Goal: Task Accomplishment & Management: Use online tool/utility

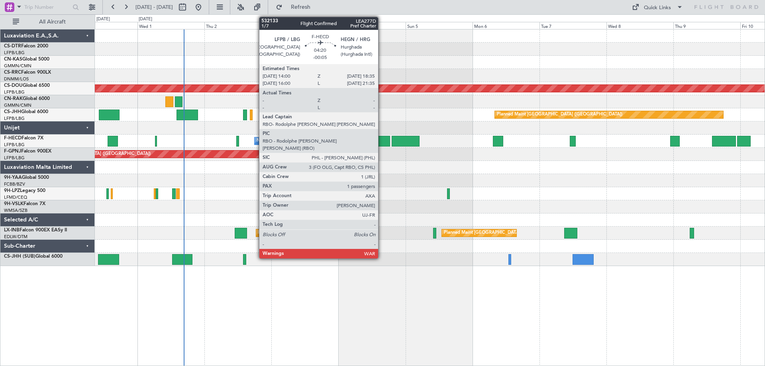
click at [382, 142] on div at bounding box center [383, 141] width 13 height 11
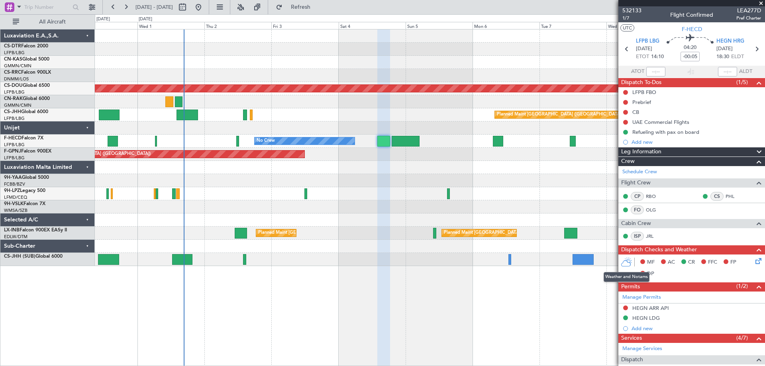
click at [627, 262] on icon at bounding box center [627, 262] width 12 height 10
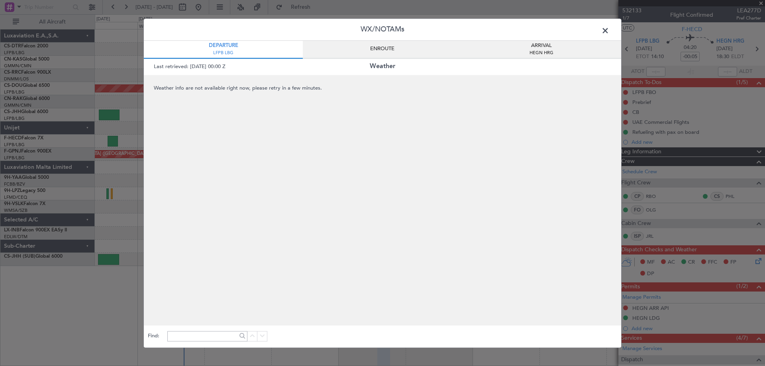
click at [376, 51] on span "ENROUTE" at bounding box center [382, 49] width 24 height 8
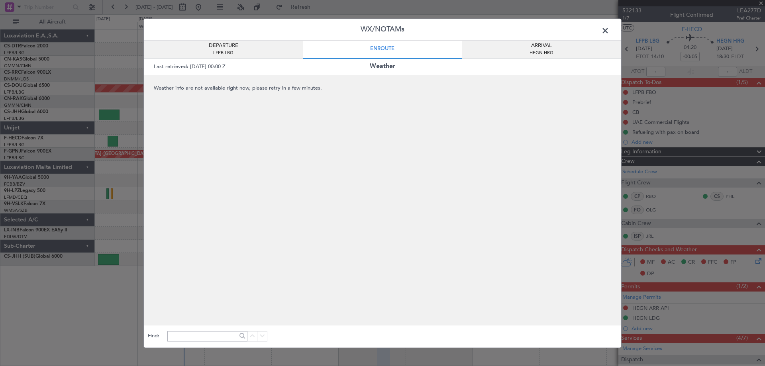
click at [609, 32] on span at bounding box center [609, 33] width 0 height 16
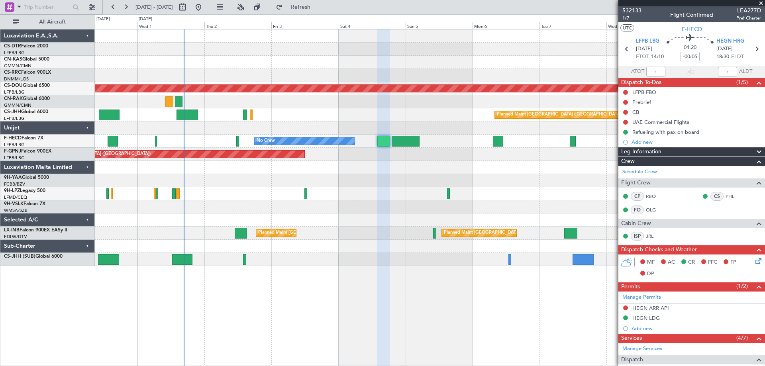
click at [627, 264] on icon at bounding box center [627, 262] width 12 height 10
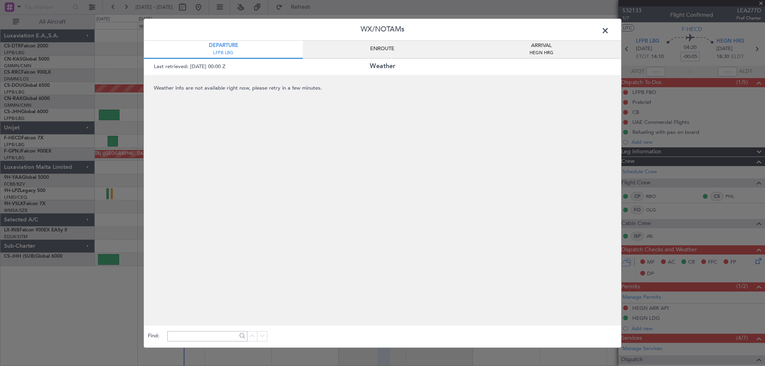
click at [609, 27] on span at bounding box center [609, 33] width 0 height 16
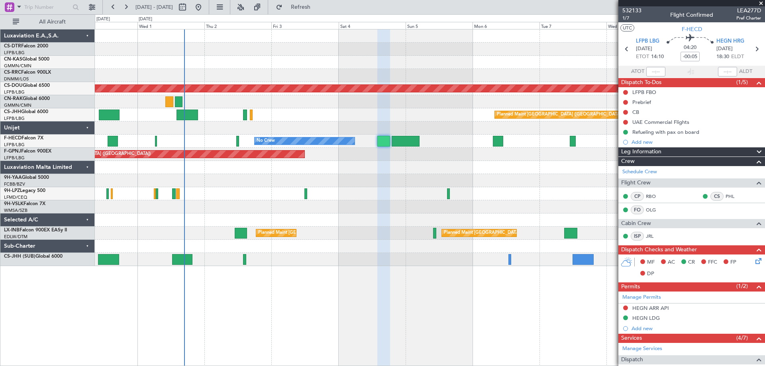
drag, startPoint x: 763, startPoint y: 4, endPoint x: 682, endPoint y: 67, distance: 102.6
click at [763, 4] on span at bounding box center [761, 3] width 8 height 7
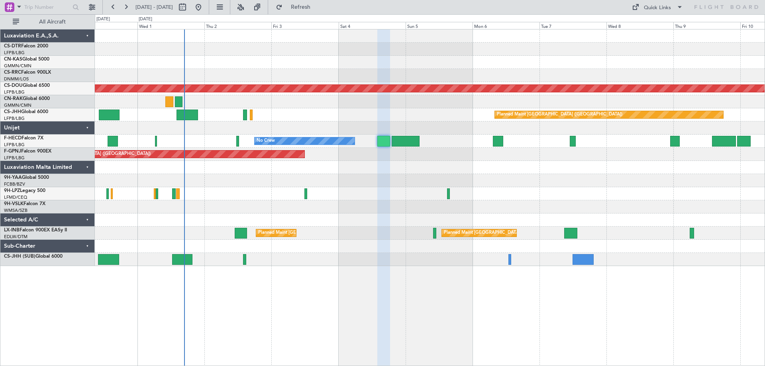
type input "0"
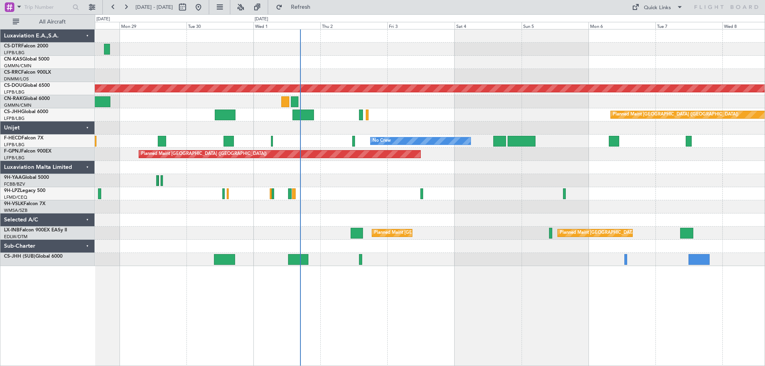
click at [433, 201] on div "Planned Maint Nice ([GEOGRAPHIC_DATA]) Planned Maint [GEOGRAPHIC_DATA] ([GEOGRA…" at bounding box center [430, 147] width 670 height 237
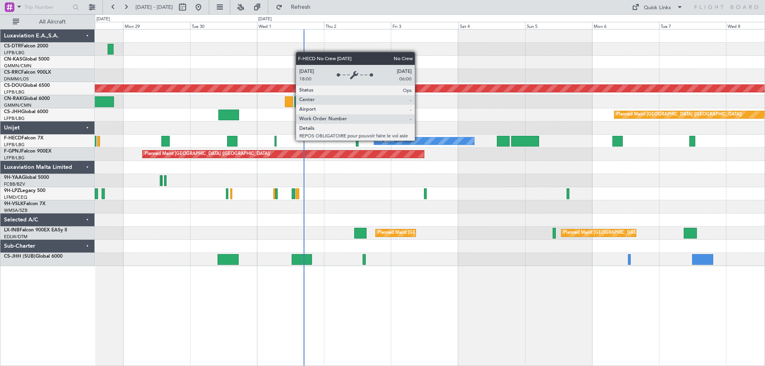
click at [419, 140] on div "No Crew" at bounding box center [424, 140] width 100 height 7
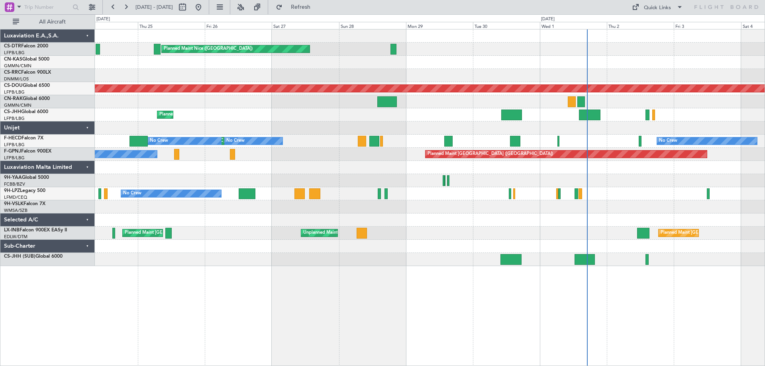
click at [494, 232] on div "Planned Maint Nice ([GEOGRAPHIC_DATA]) Planned Maint Sofia AOG Maint Sofia Plan…" at bounding box center [430, 147] width 670 height 237
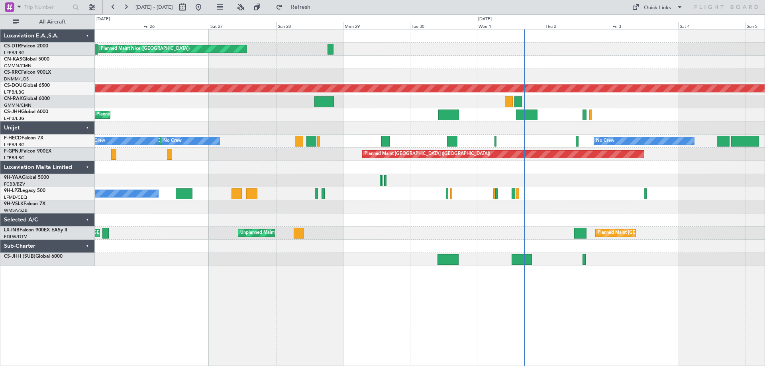
click at [374, 215] on div "Planned Maint Nice ([GEOGRAPHIC_DATA]) Planned Maint Sofia AOG Maint Sofia Plan…" at bounding box center [430, 147] width 670 height 237
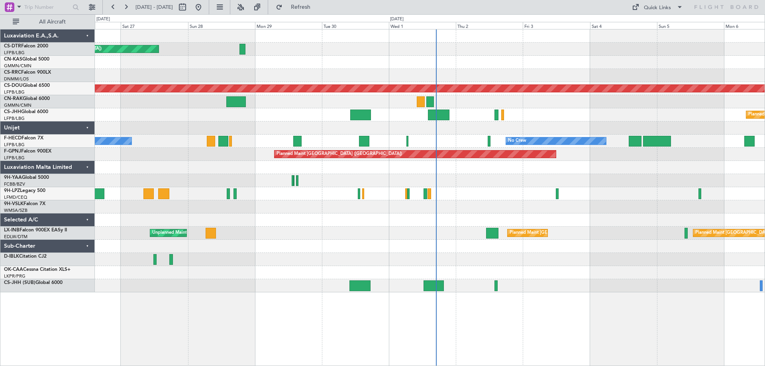
click at [312, 240] on div at bounding box center [430, 246] width 670 height 13
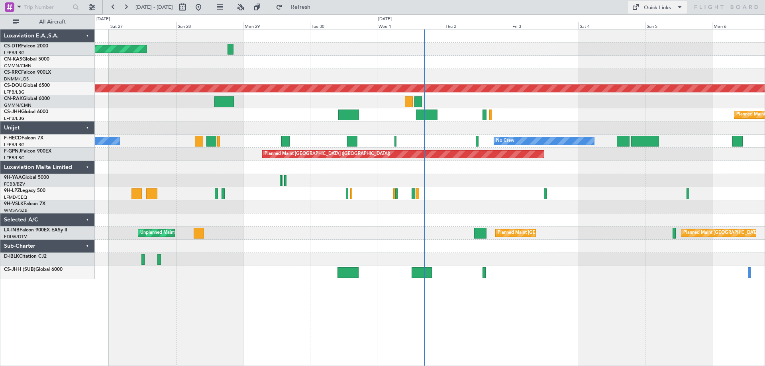
click at [682, 6] on span at bounding box center [680, 7] width 10 height 10
drag, startPoint x: 651, startPoint y: 25, endPoint x: 599, endPoint y: -4, distance: 59.4
click at [599, 0] on html "[DATE] - [DATE] Refresh Quick Links All Aircraft [GEOGRAPHIC_DATA] ([GEOGRAPHIC…" at bounding box center [382, 183] width 765 height 366
click at [647, 25] on button "Trip Builder" at bounding box center [658, 26] width 60 height 19
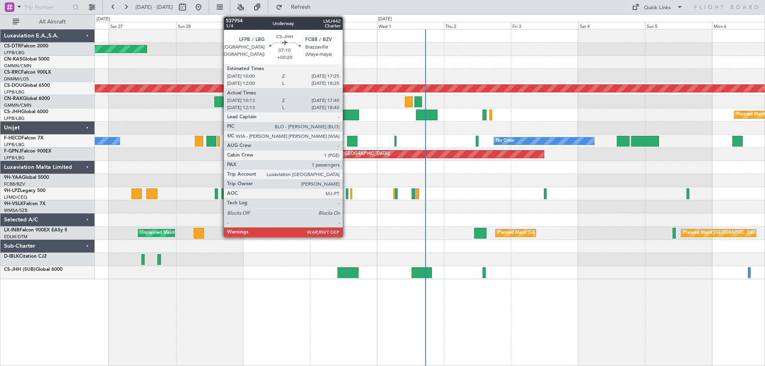
click at [346, 114] on div at bounding box center [348, 115] width 21 height 11
